Goal: Communication & Community: Ask a question

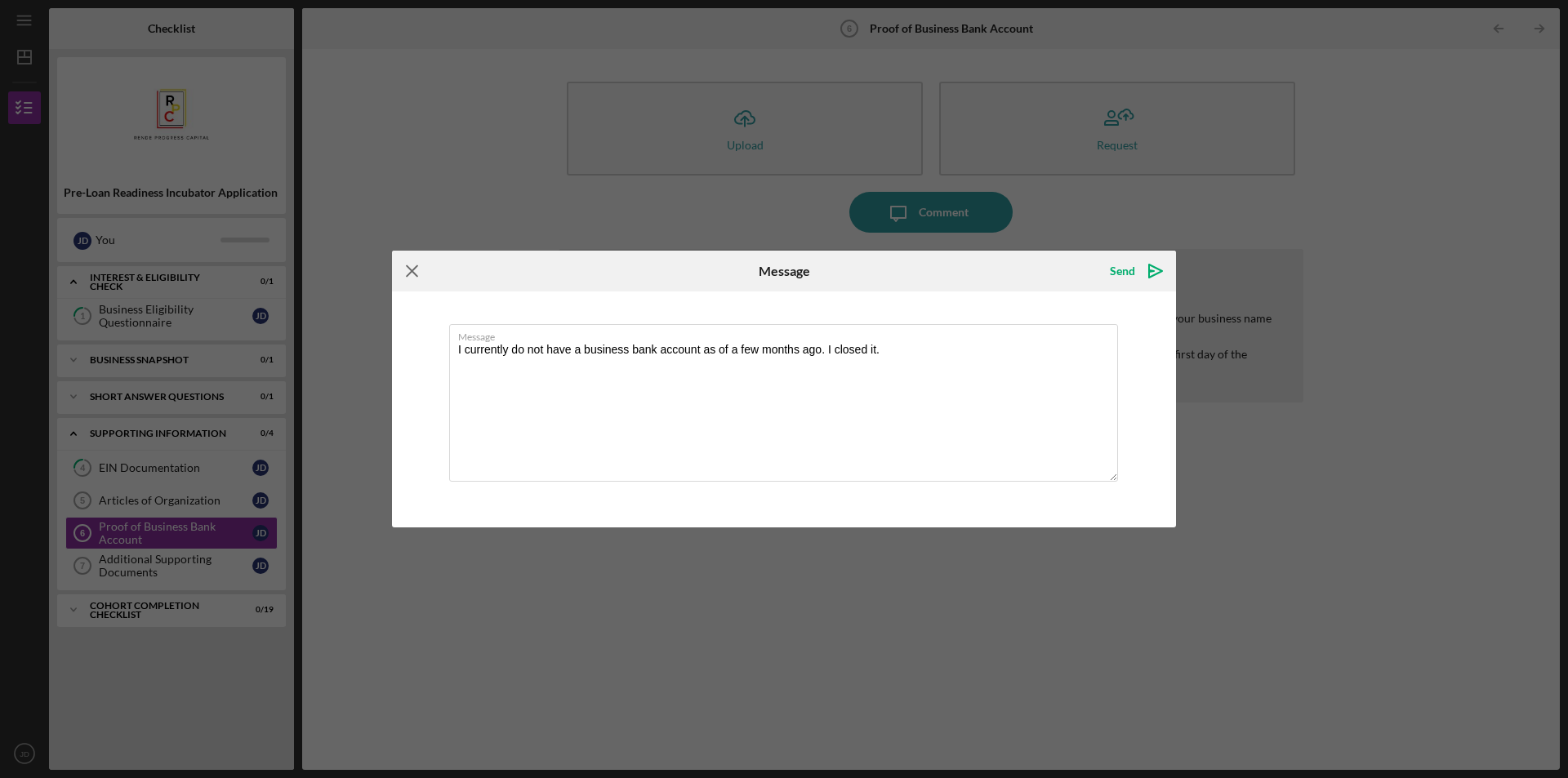
click at [415, 264] on icon "Icon/Menu Close" at bounding box center [412, 271] width 41 height 41
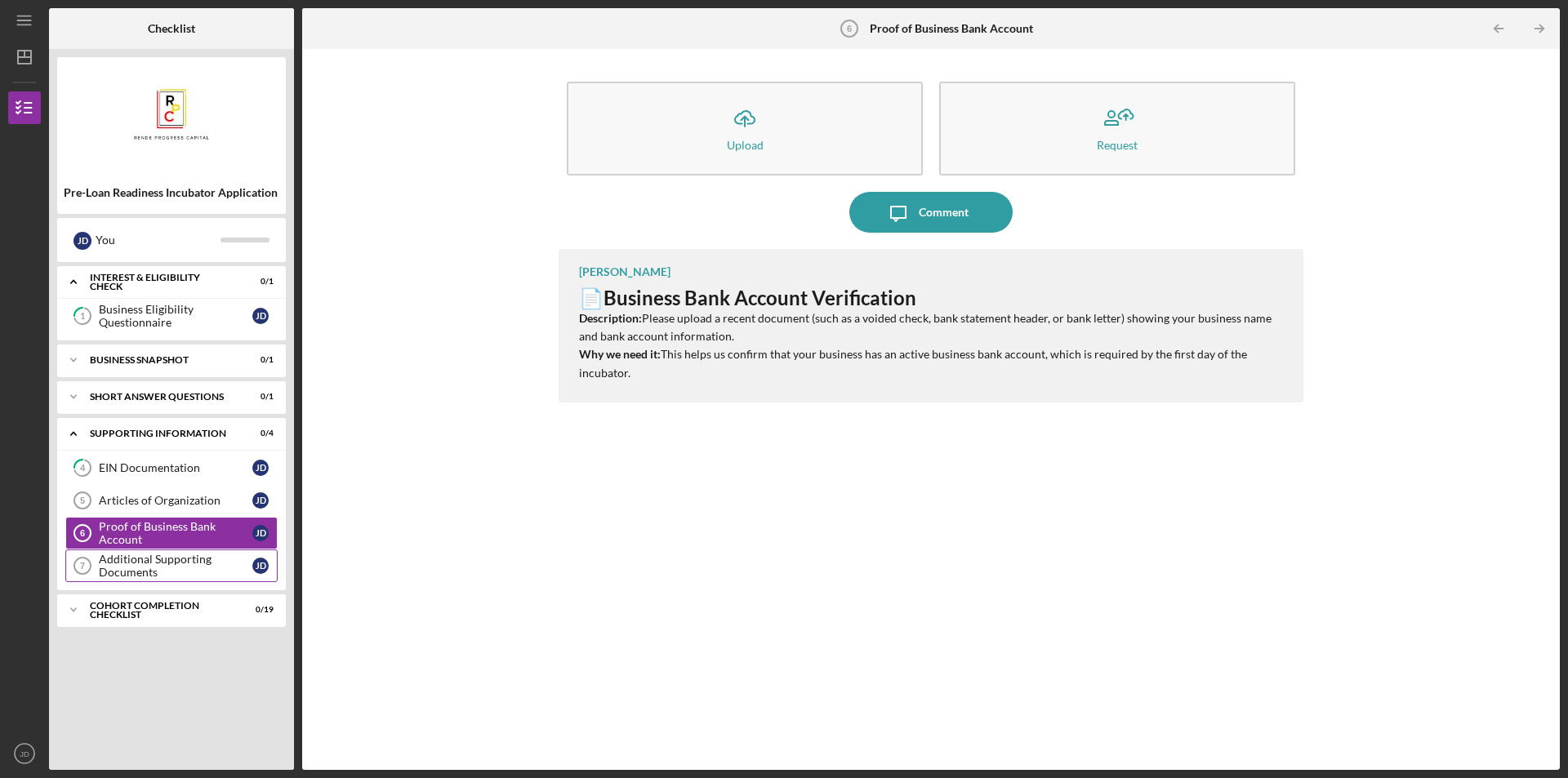
click at [187, 564] on div "Additional Supporting Documents" at bounding box center [175, 566] width 154 height 26
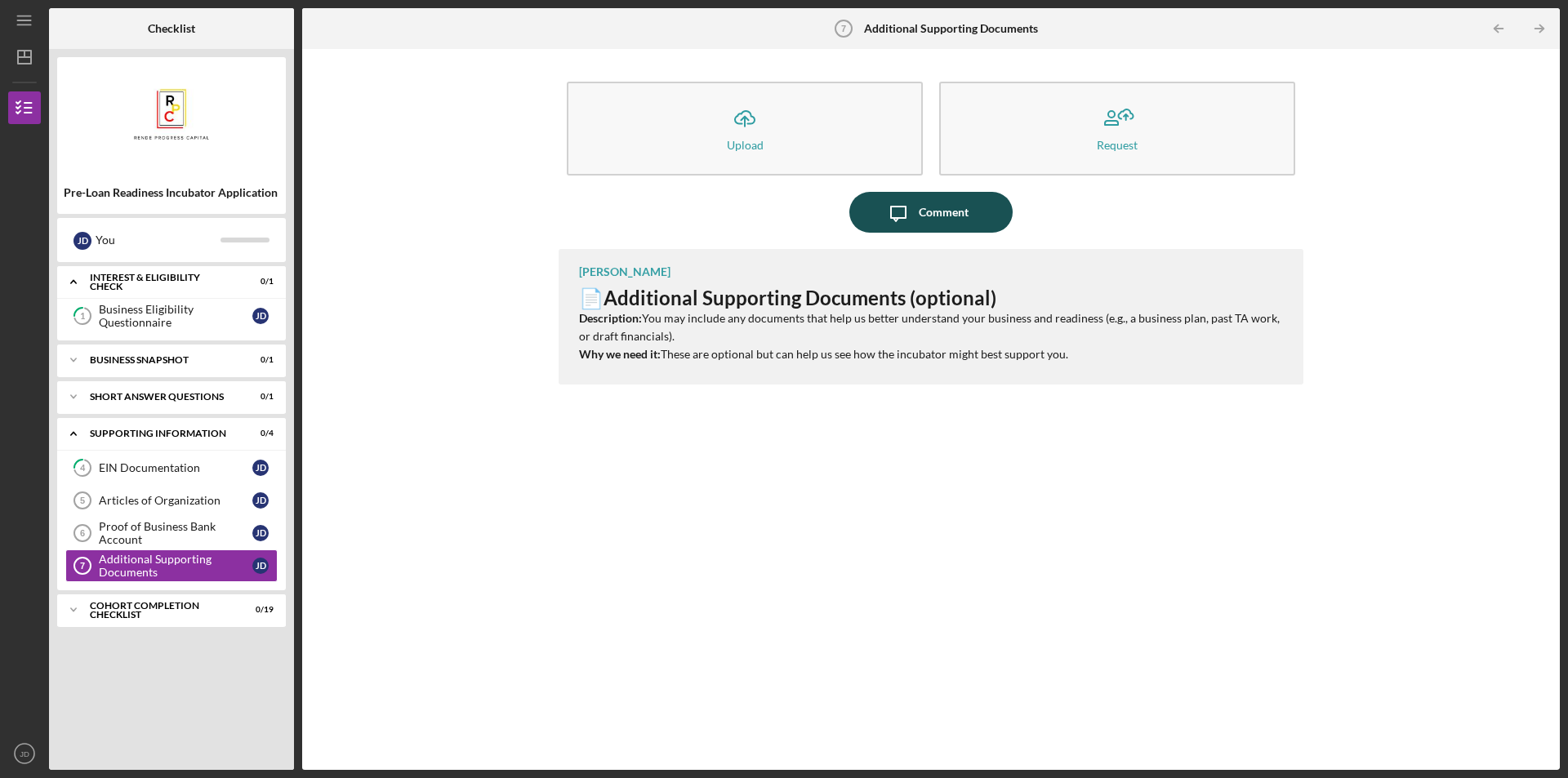
click at [911, 203] on icon "Icon/Message" at bounding box center [898, 212] width 41 height 41
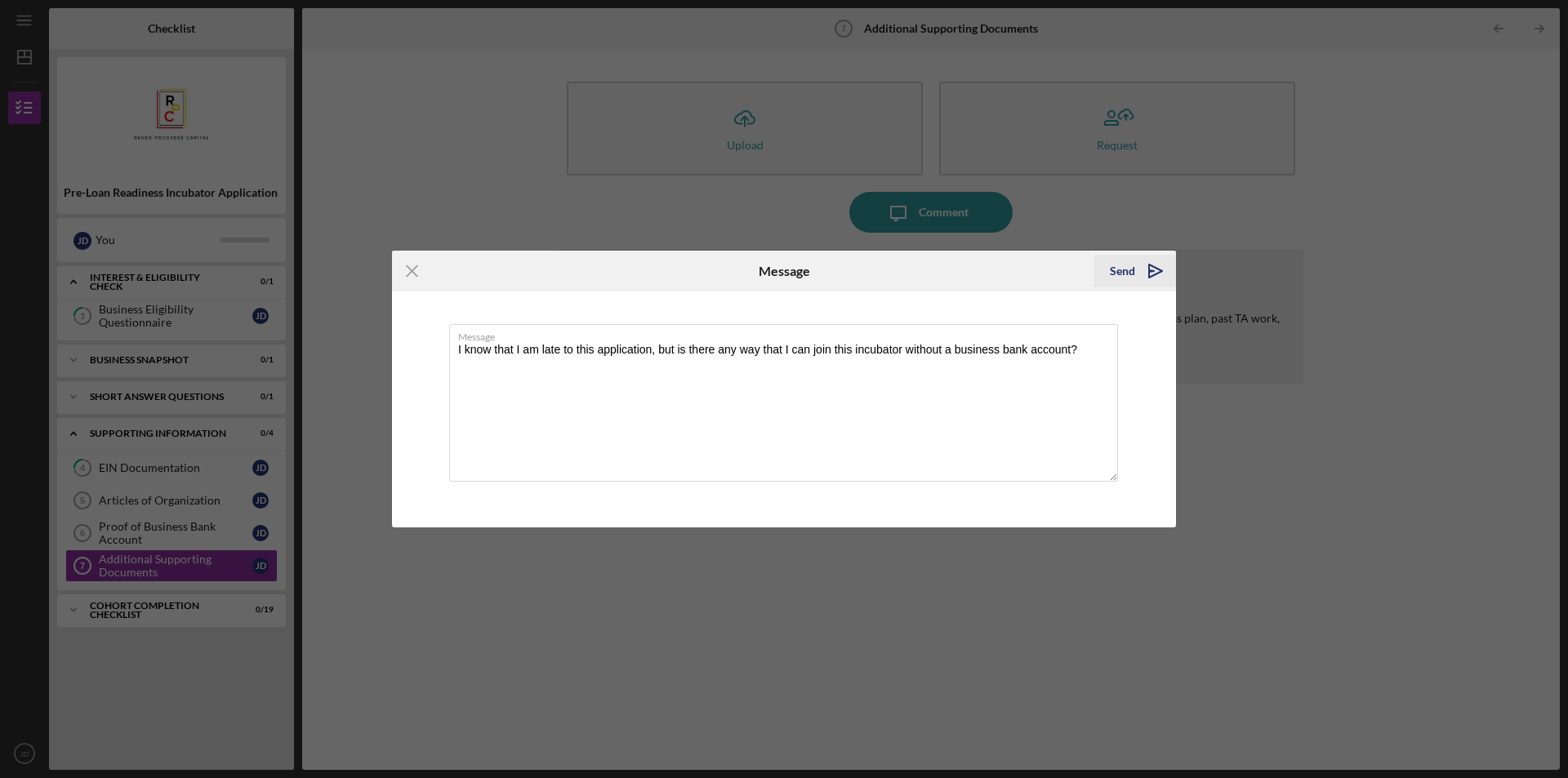
type textarea "I know that I am late to this application, but is there any way that I can join…"
click at [1141, 269] on icon "Icon/icon-invite-send" at bounding box center [1155, 271] width 41 height 41
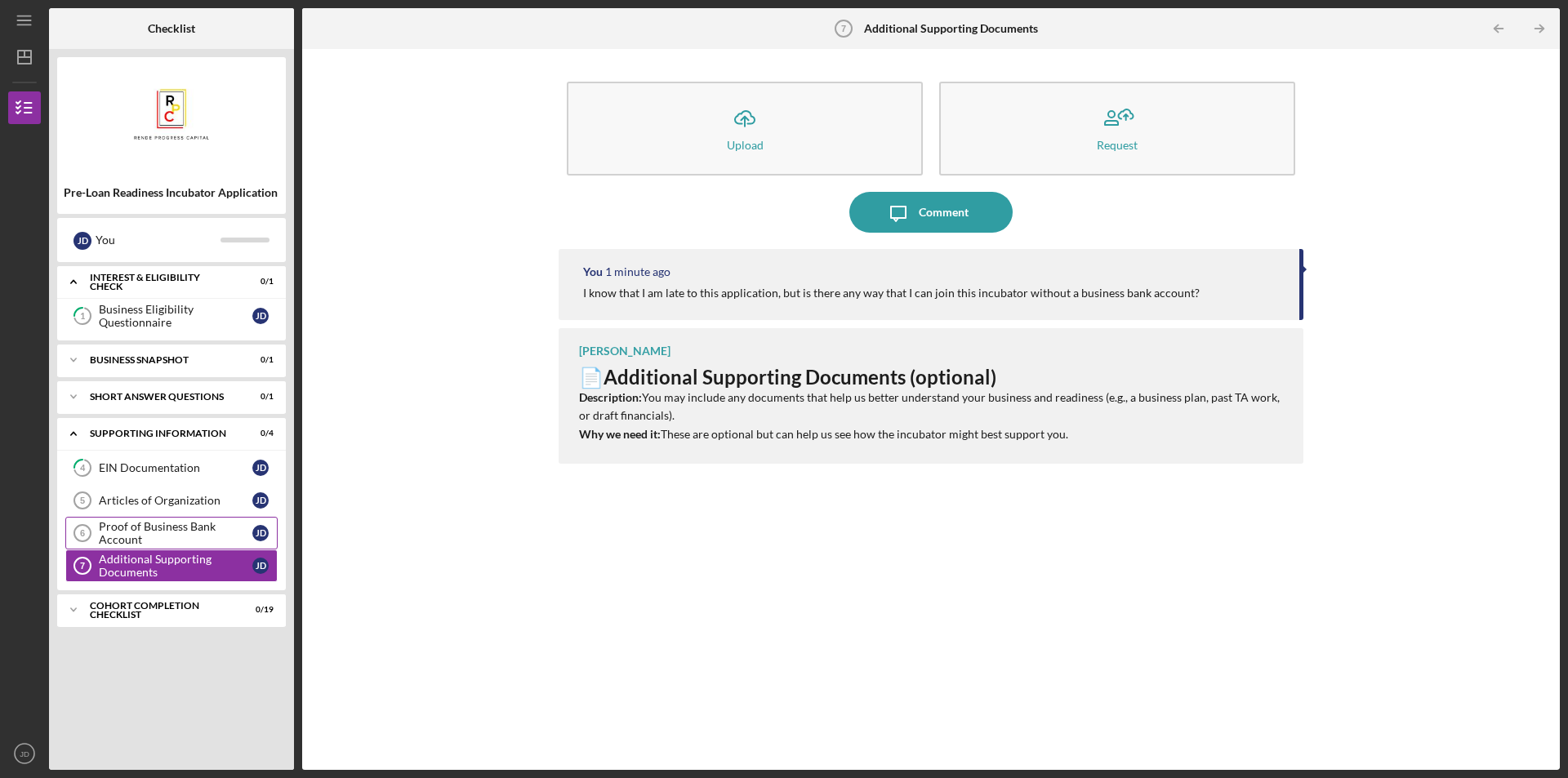
click at [211, 531] on div "Proof of Business Bank Account" at bounding box center [175, 533] width 154 height 26
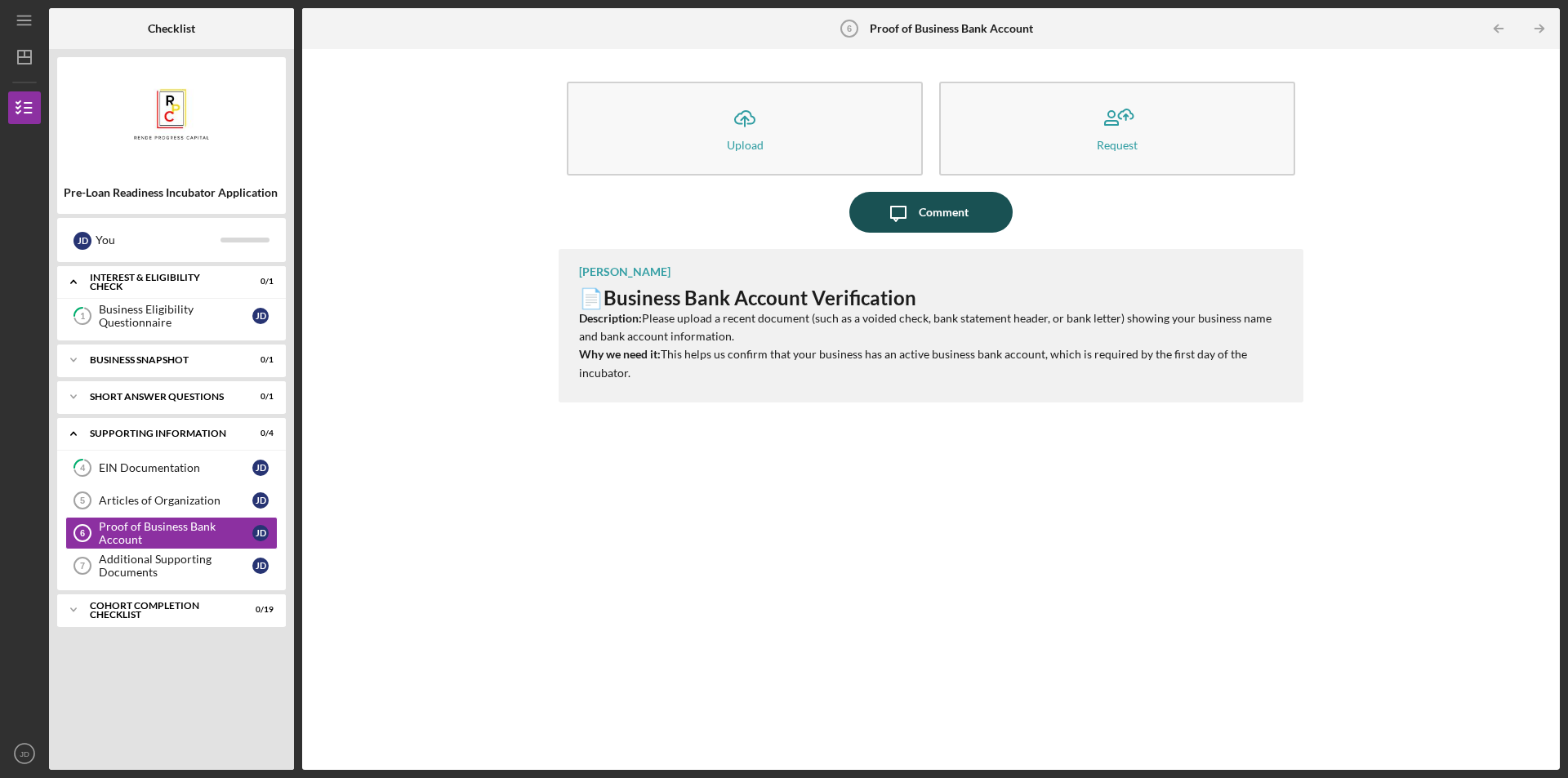
click at [897, 223] on icon "Icon/Message" at bounding box center [898, 212] width 41 height 41
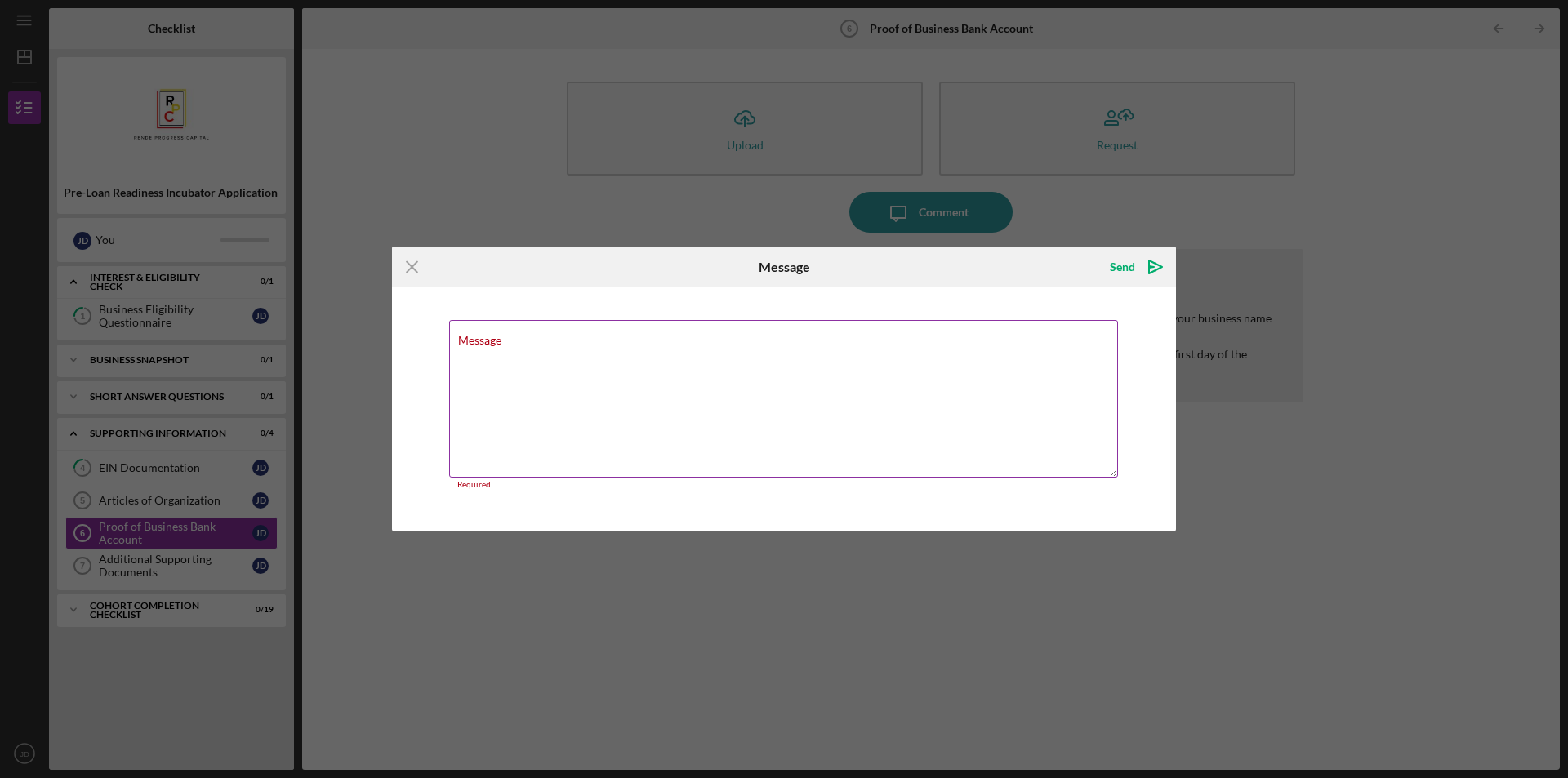
click at [822, 404] on textarea "Message" at bounding box center [784, 399] width 669 height 158
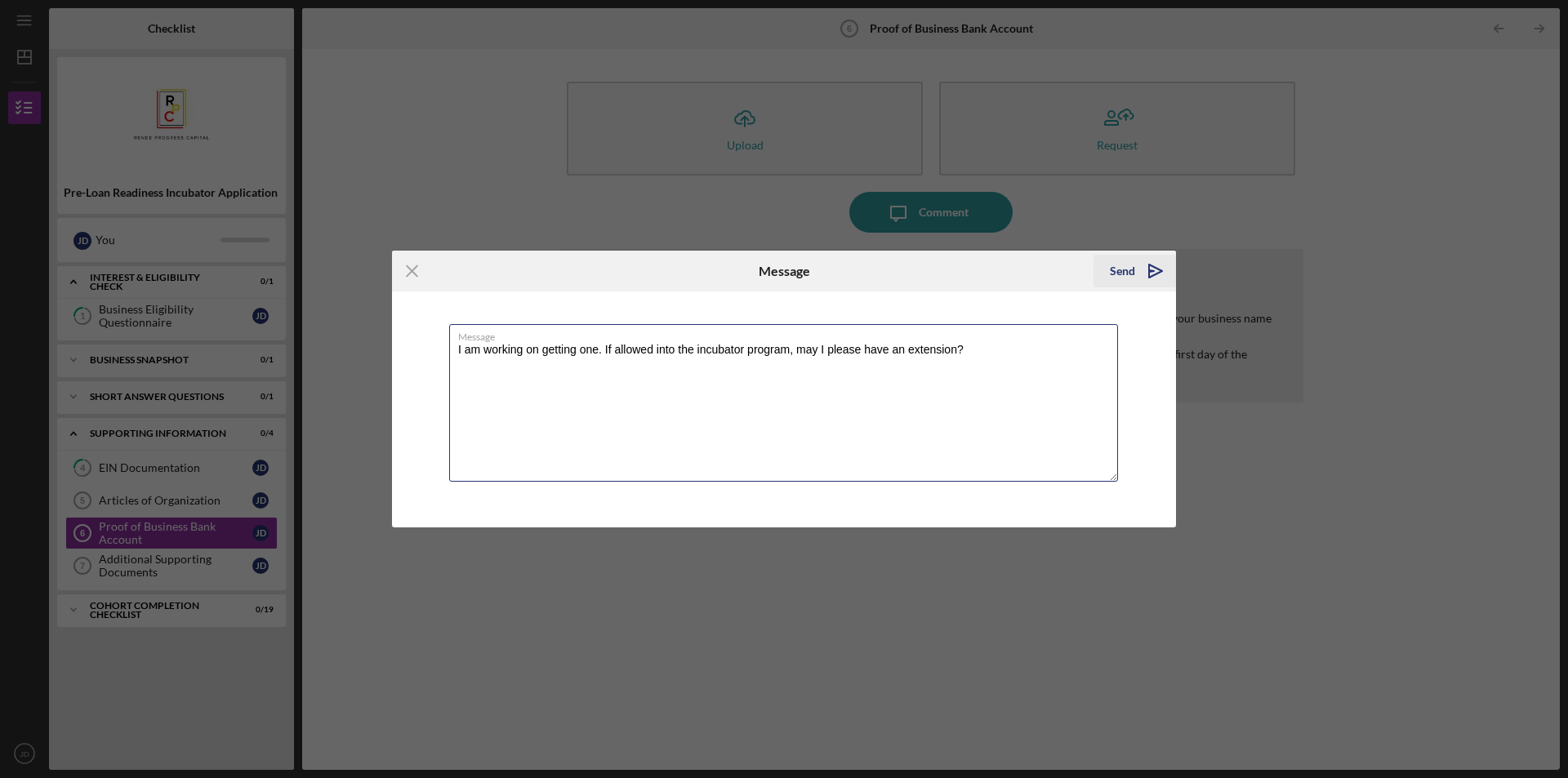
type textarea "I am working on getting one. If allowed into the incubator program, may I pleas…"
click at [1140, 282] on icon "Icon/icon-invite-send" at bounding box center [1155, 271] width 41 height 41
